Goal: Task Accomplishment & Management: Manage account settings

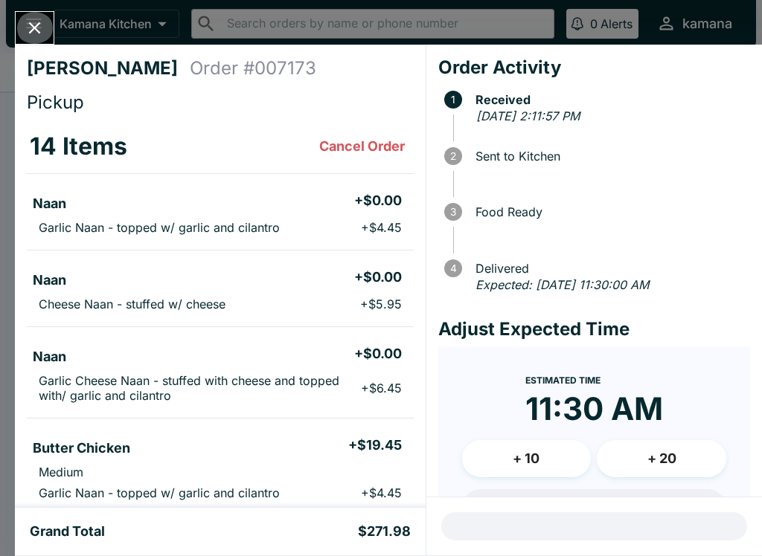
click at [30, 23] on icon "Close" at bounding box center [35, 28] width 12 height 12
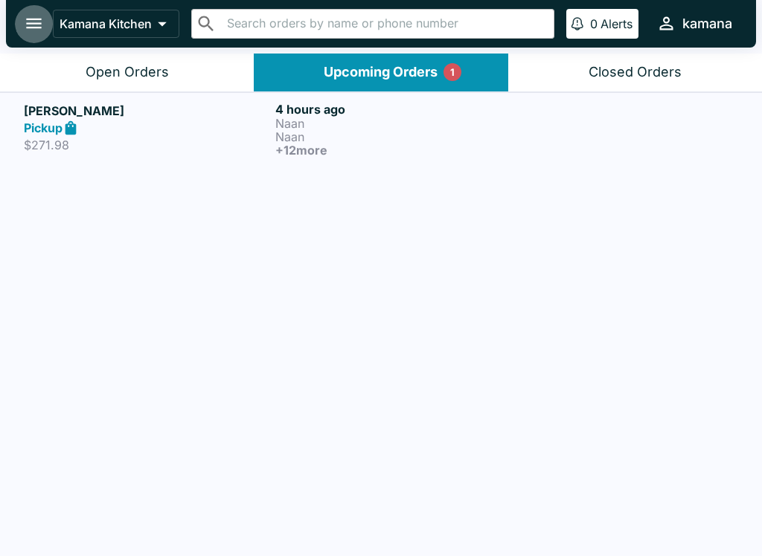
click at [48, 20] on button "open drawer" at bounding box center [34, 23] width 38 height 38
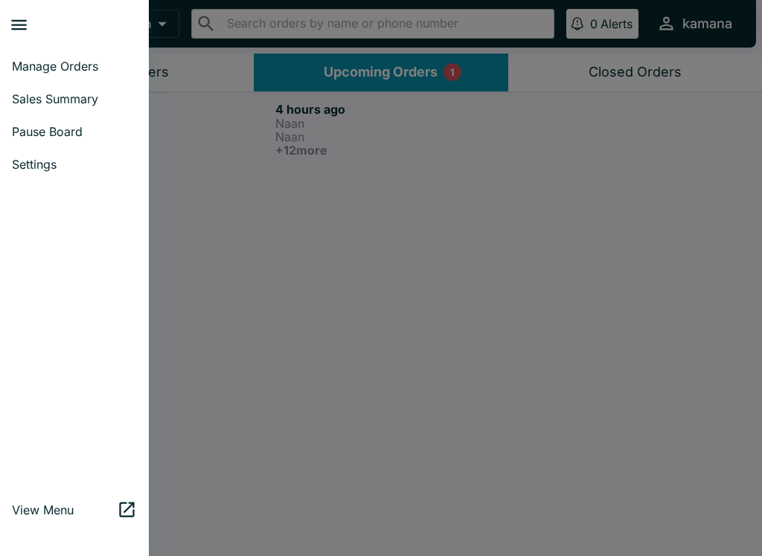
click at [54, 54] on link "Manage Orders" at bounding box center [74, 66] width 149 height 33
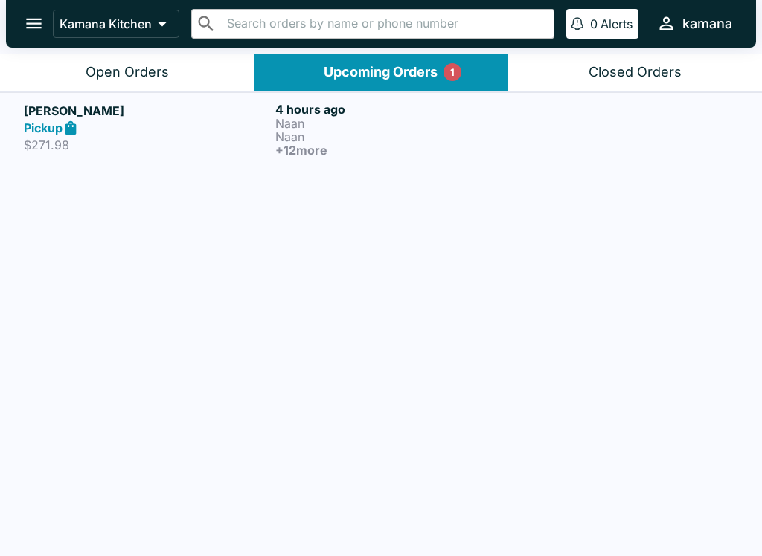
click at [25, 2] on div "Kamana Kitchen ​ ​ 0 Alerts kamana" at bounding box center [381, 24] width 750 height 48
click at [28, 14] on icon "open drawer" at bounding box center [34, 23] width 20 height 20
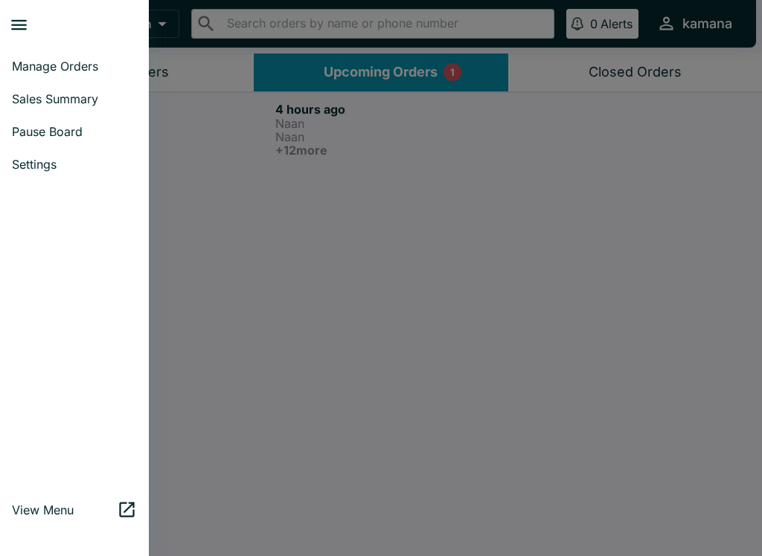
click at [47, 57] on link "Manage Orders" at bounding box center [74, 66] width 149 height 33
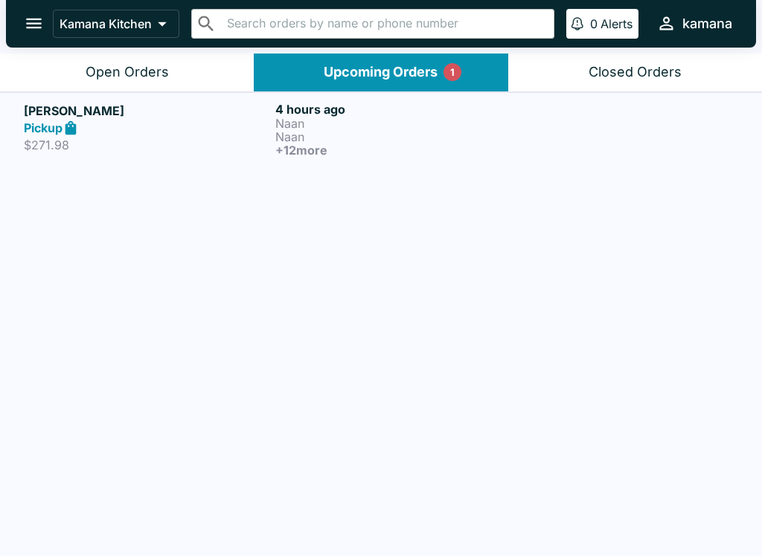
click at [40, 14] on icon "open drawer" at bounding box center [34, 23] width 20 height 20
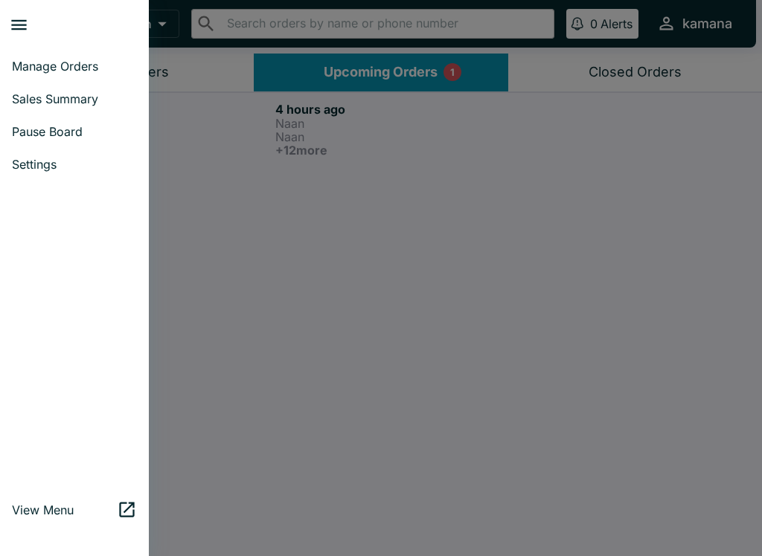
click at [79, 67] on span "Manage Orders" at bounding box center [74, 66] width 125 height 15
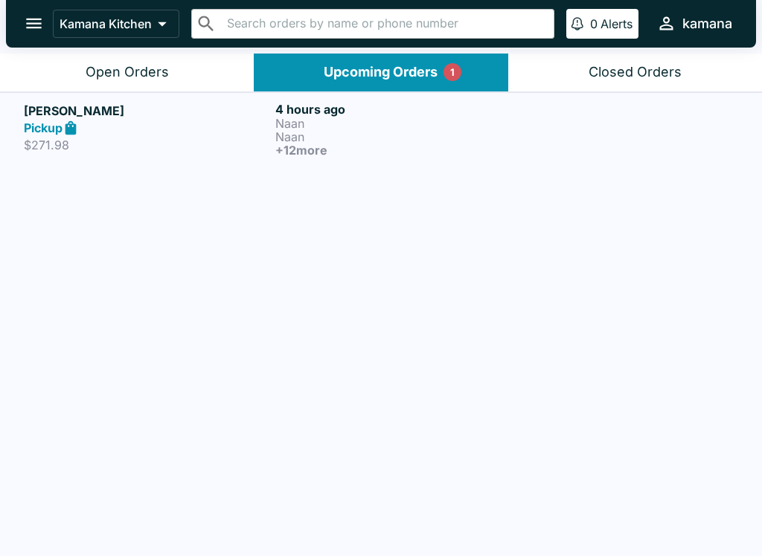
click at [171, 80] on button "Open Orders" at bounding box center [127, 73] width 254 height 38
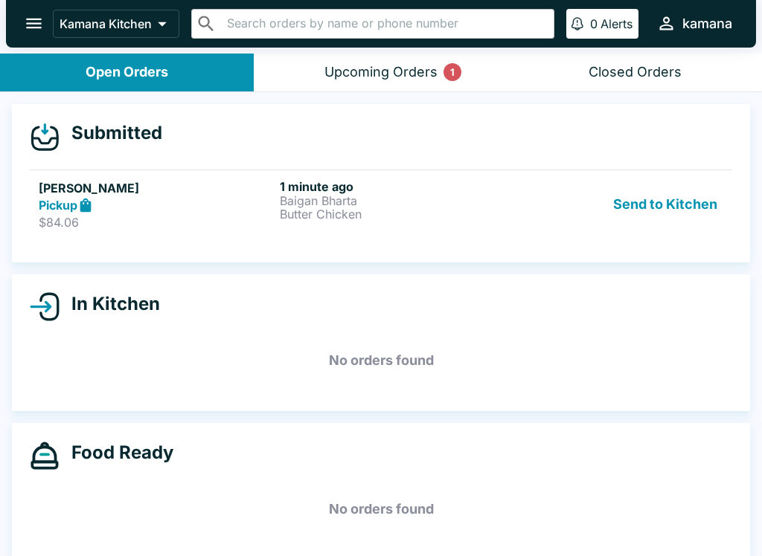
click at [646, 200] on button "Send to Kitchen" at bounding box center [665, 204] width 116 height 51
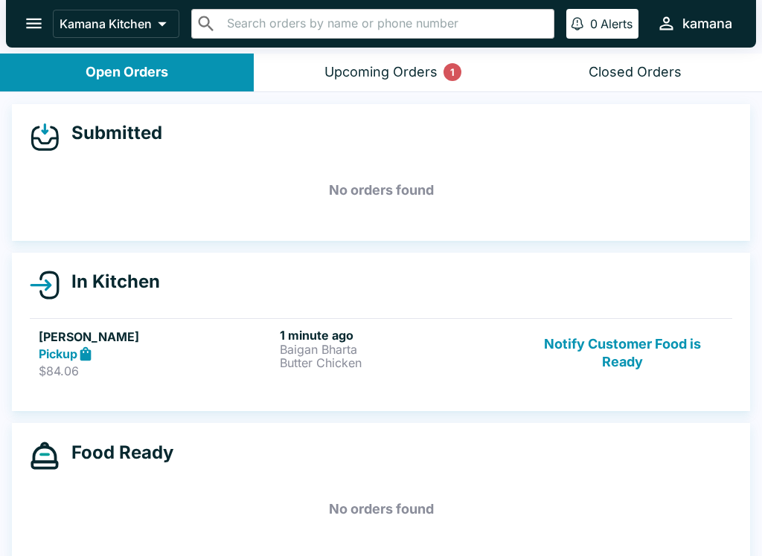
click at [438, 46] on div "Kamana Kitchen ​ ​ 0 Alerts kamana" at bounding box center [381, 24] width 750 height 48
click at [454, 343] on p "Baigan Bharta" at bounding box center [397, 349] width 235 height 13
